Goal: Transaction & Acquisition: Purchase product/service

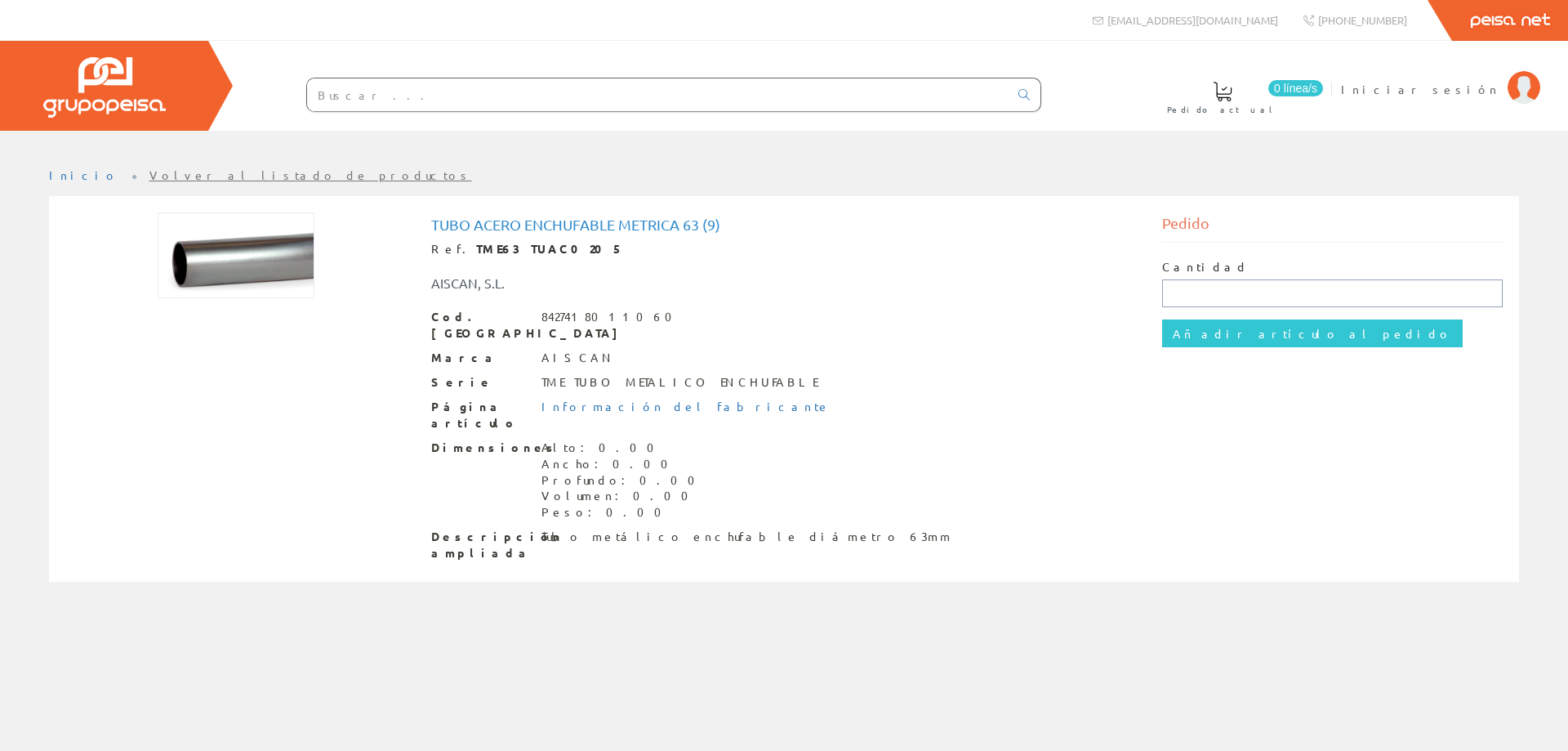
click at [1208, 289] on input "text" at bounding box center [1332, 293] width 341 height 28
type input "3"
click at [1205, 334] on input "Añadir artículo al pedido" at bounding box center [1312, 333] width 300 height 28
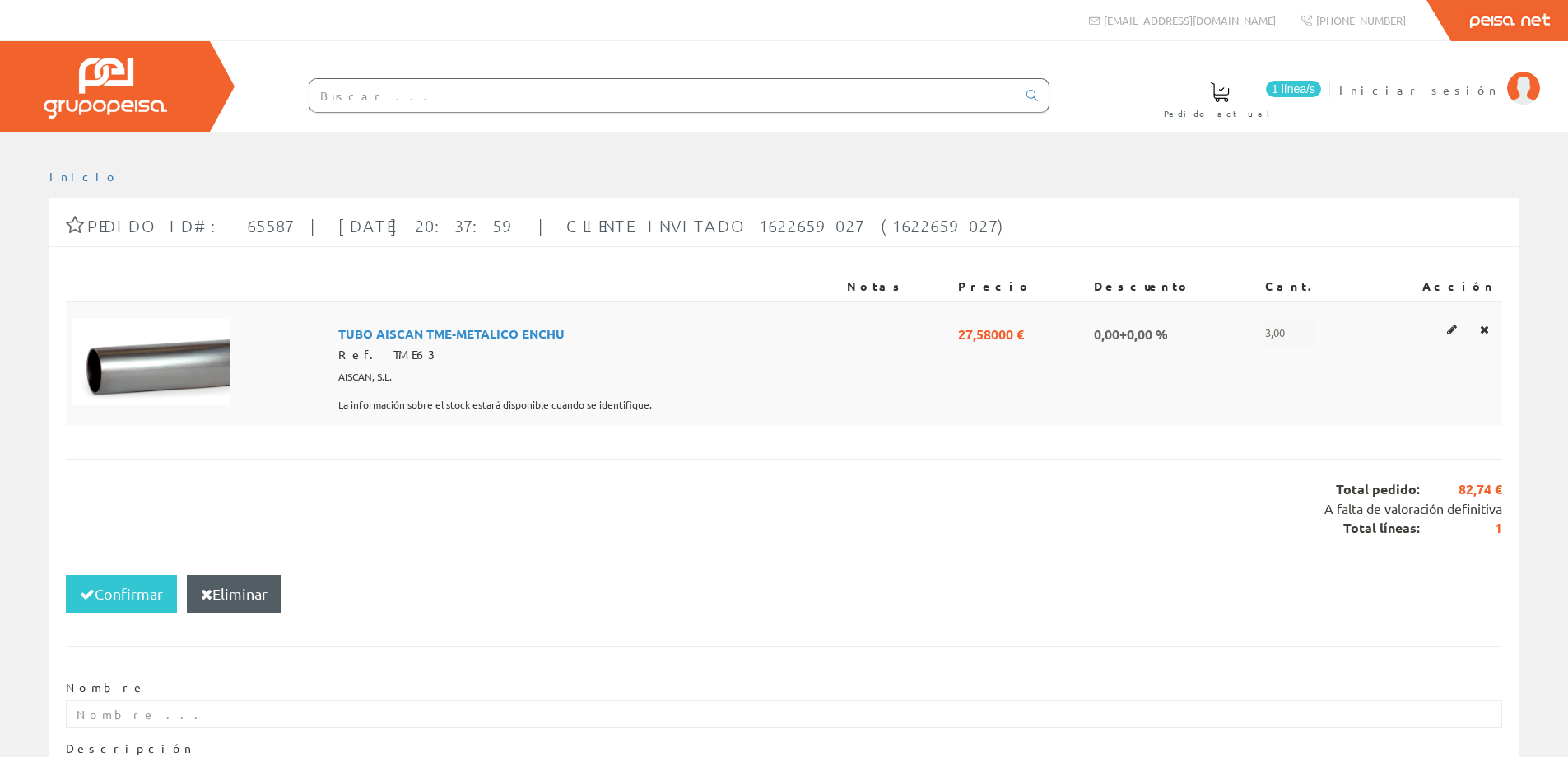
click at [493, 335] on span "TUBO AISCAN TME-METALICO ENCHU" at bounding box center [451, 332] width 226 height 28
